Goal: Entertainment & Leisure: Consume media (video, audio)

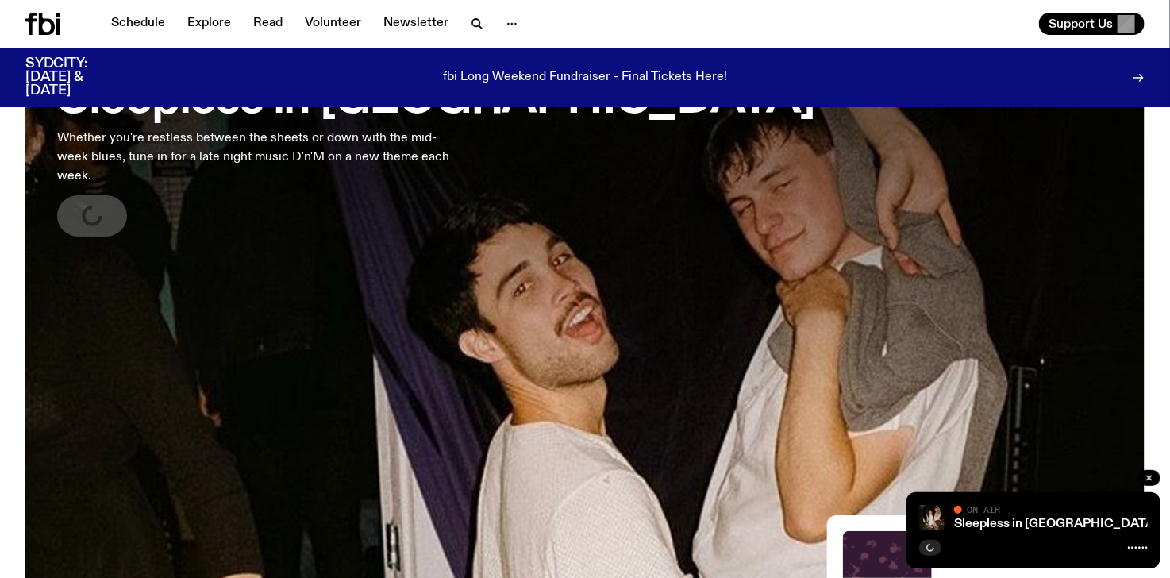
scroll to position [127, 0]
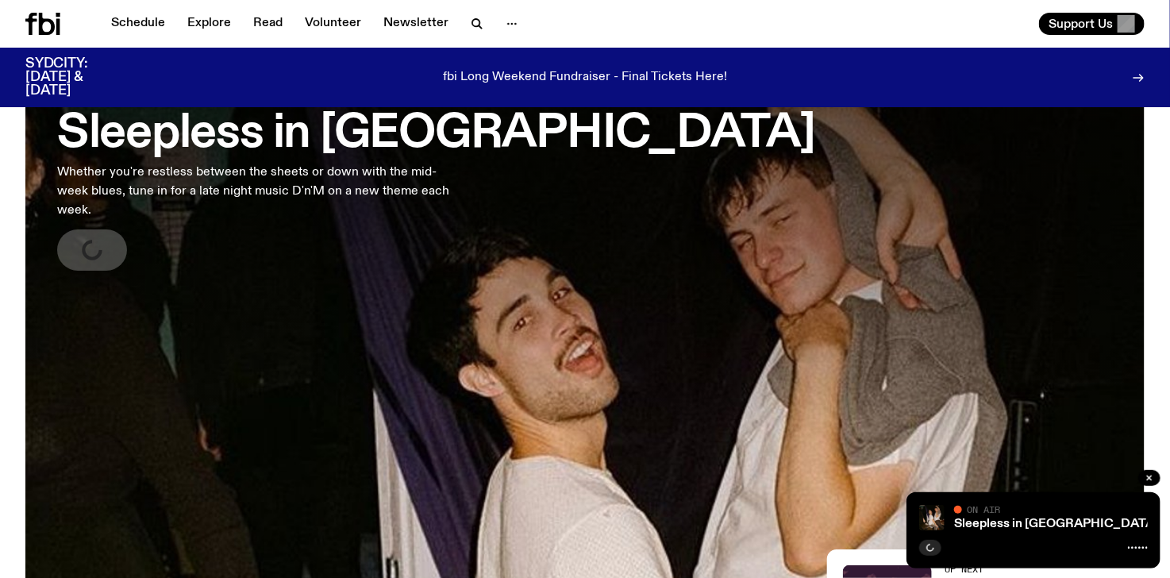
click at [214, 128] on h3 "Sleepless in [GEOGRAPHIC_DATA]" at bounding box center [436, 134] width 758 height 44
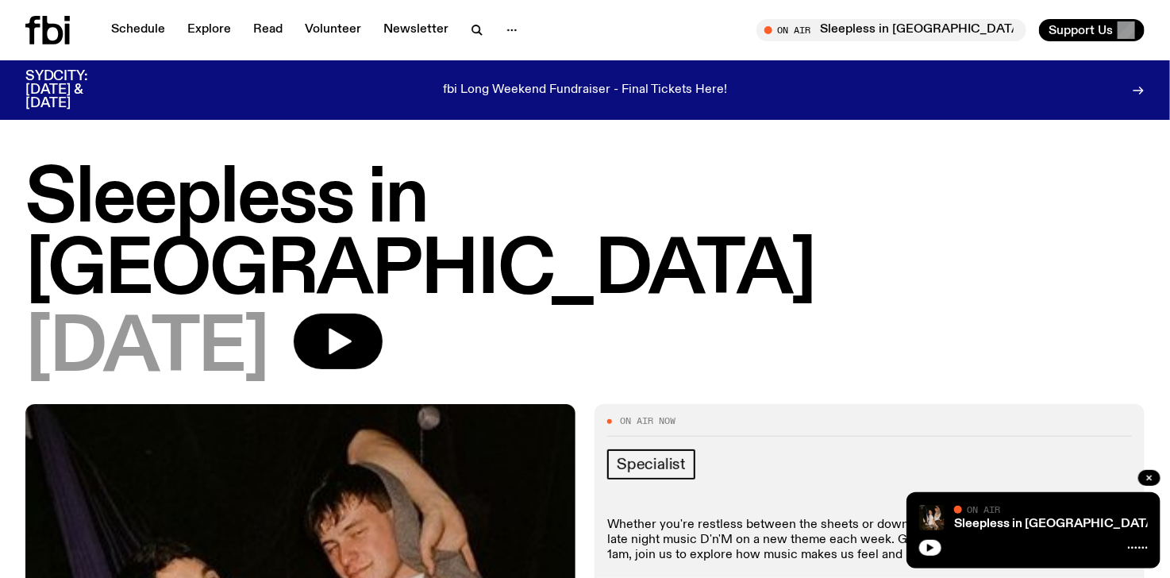
click at [352, 329] on icon "button" at bounding box center [340, 342] width 23 height 26
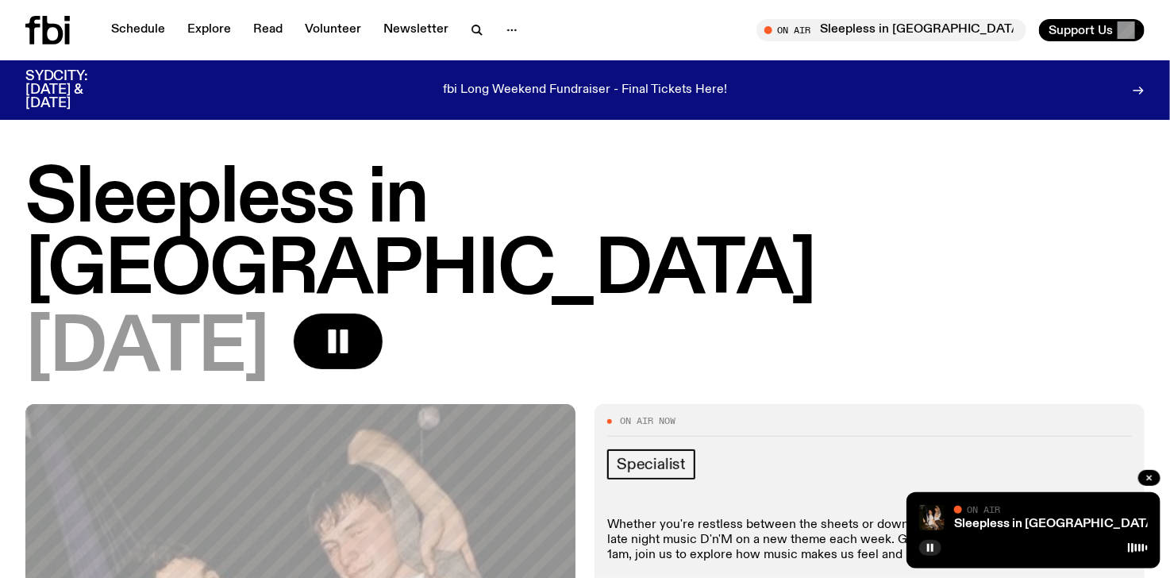
click at [34, 29] on icon at bounding box center [47, 30] width 44 height 29
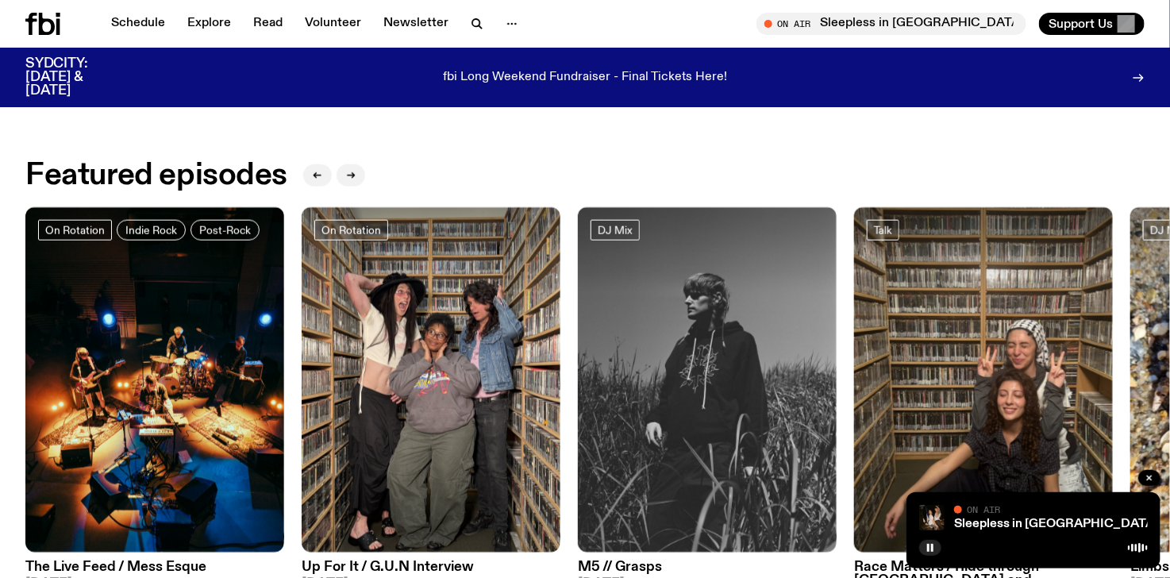
scroll to position [707, 0]
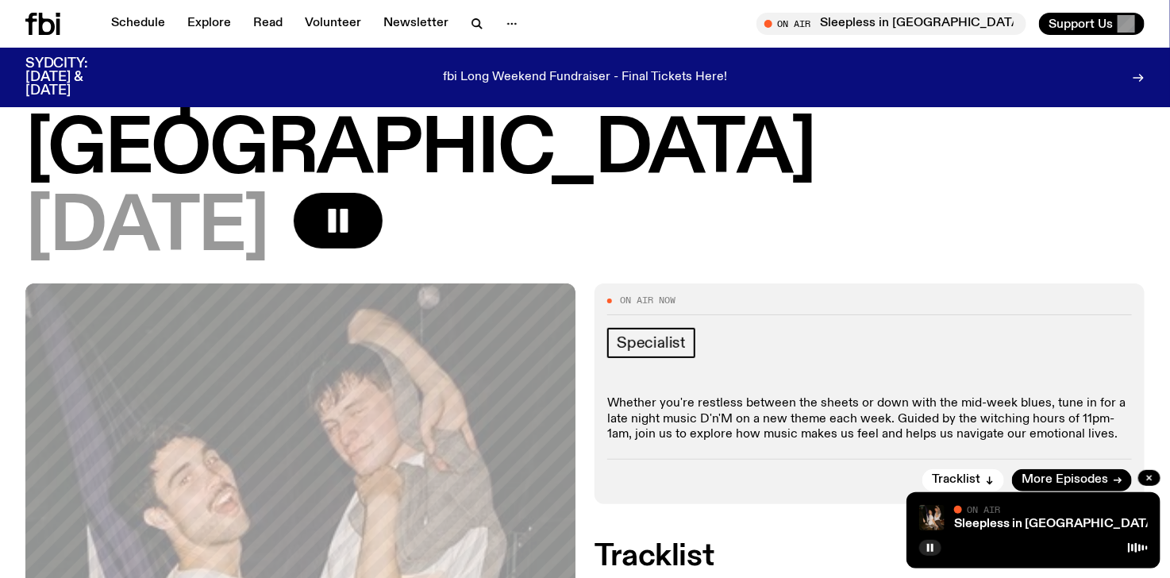
scroll to position [481, 0]
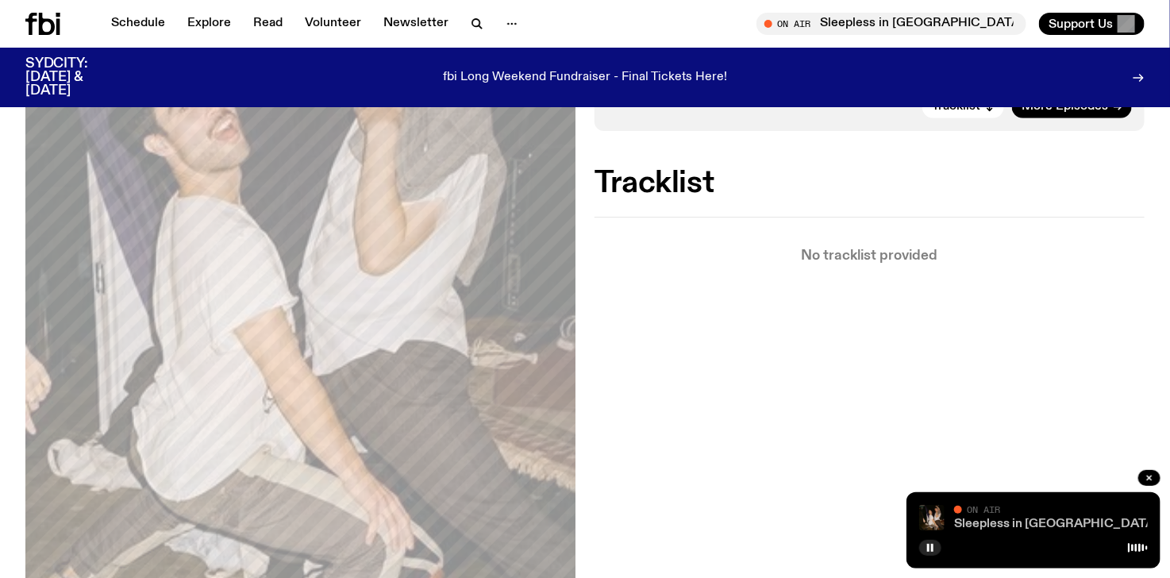
click at [963, 525] on link "Sleepless in [GEOGRAPHIC_DATA]" at bounding box center [1056, 523] width 204 height 13
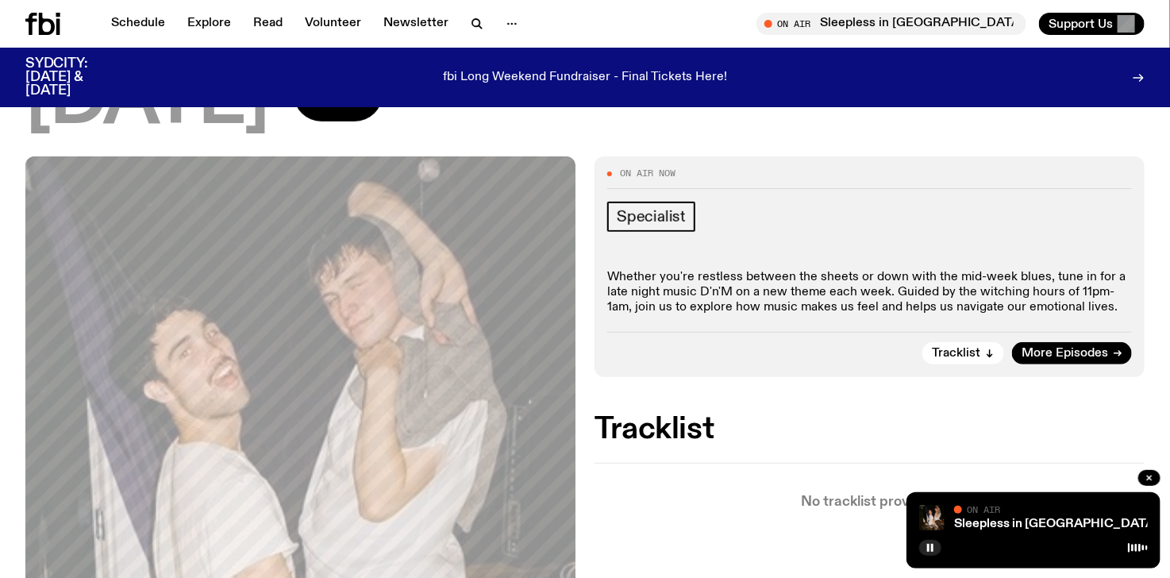
scroll to position [0, 0]
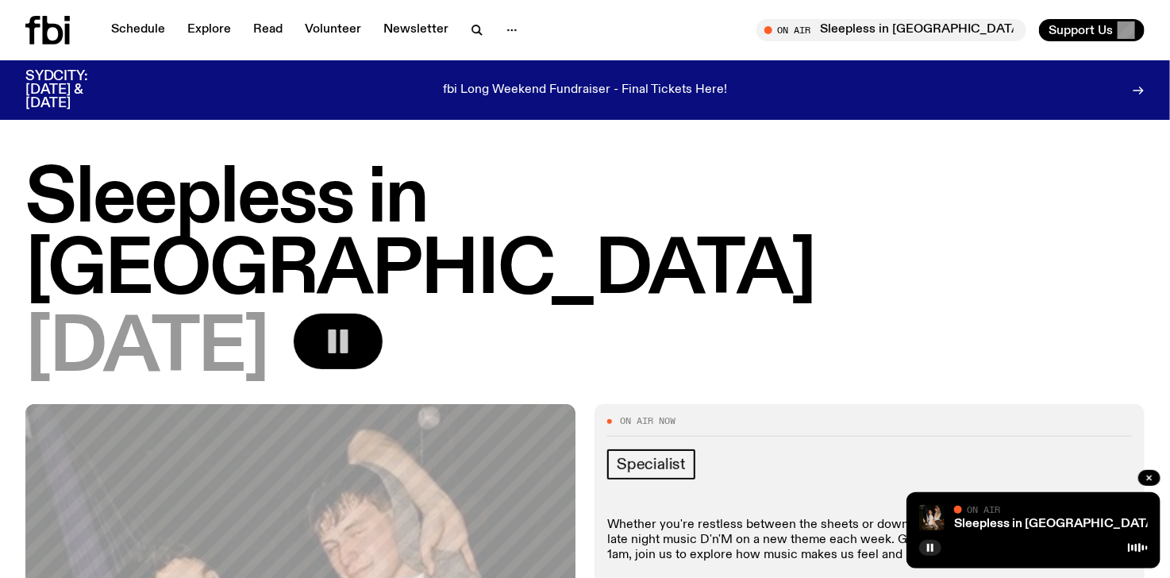
click at [359, 313] on button "button" at bounding box center [338, 341] width 89 height 56
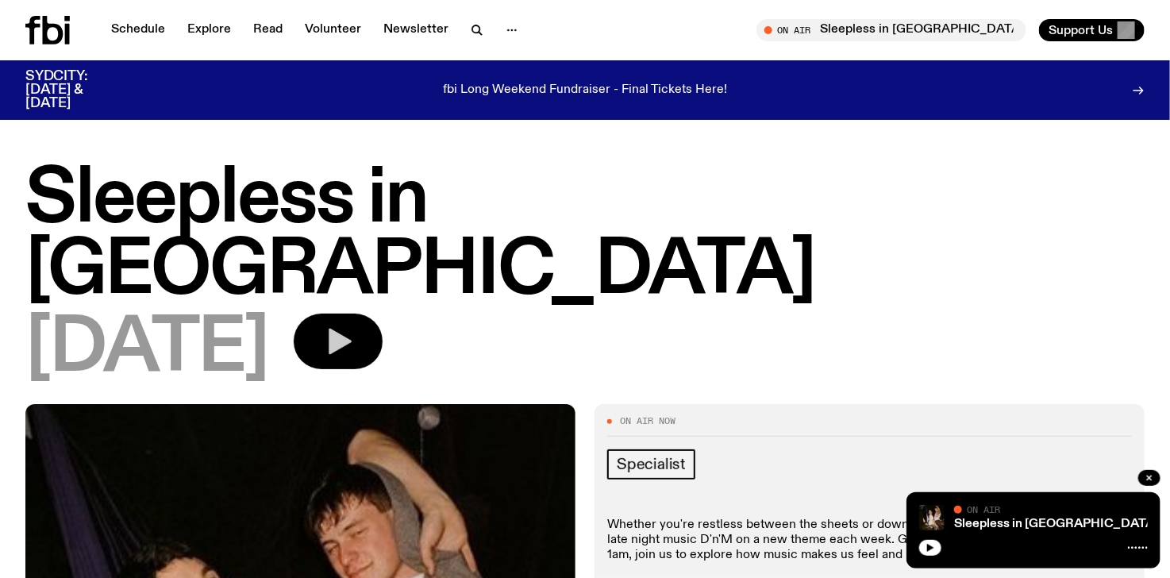
click at [352, 329] on icon "button" at bounding box center [340, 342] width 23 height 26
click at [383, 313] on button "button" at bounding box center [338, 341] width 89 height 56
